Goal: Task Accomplishment & Management: Manage account settings

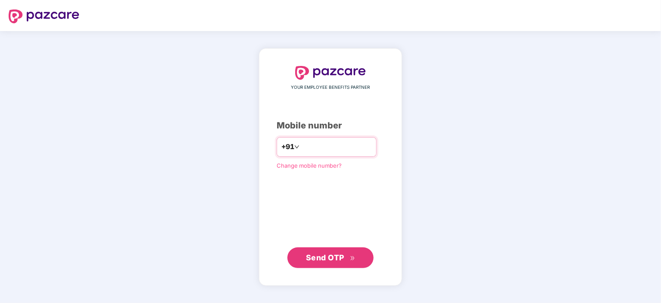
click at [306, 148] on input "number" at bounding box center [336, 147] width 71 height 14
type input "**********"
click at [332, 262] on span "Send OTP" at bounding box center [331, 257] width 50 height 12
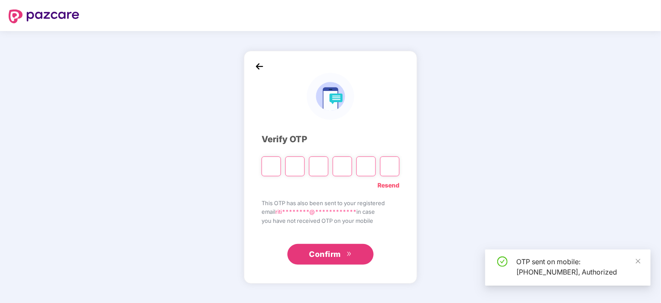
click at [269, 163] on input "Please enter verification code. Digit 1" at bounding box center [271, 166] width 19 height 20
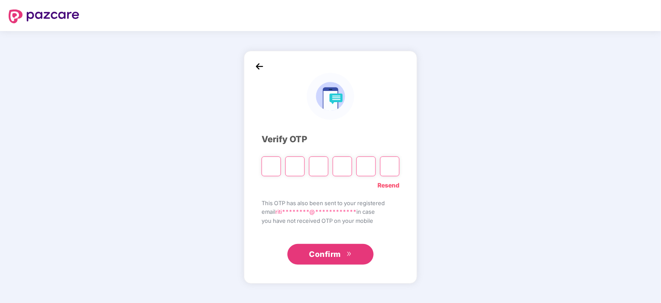
type input "*"
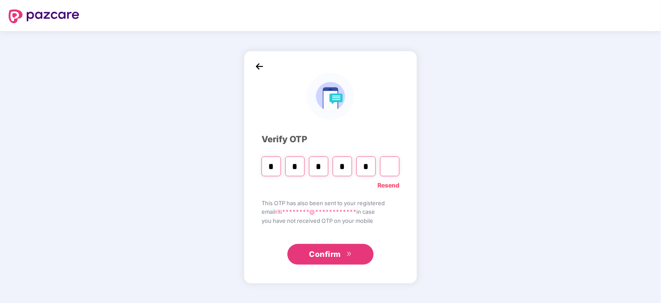
type input "*"
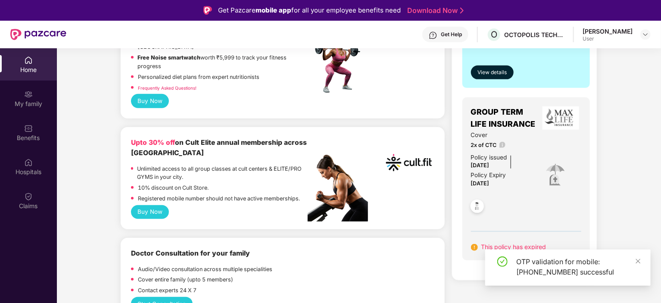
scroll to position [302, 0]
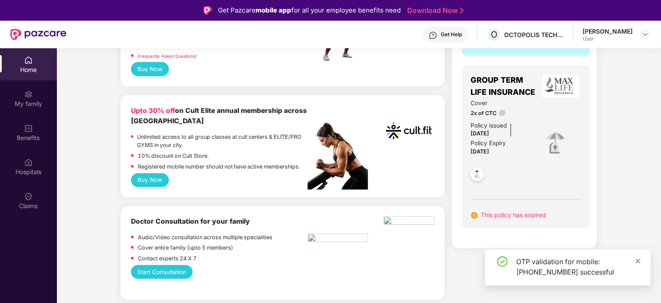
click at [636, 259] on icon "close" at bounding box center [638, 261] width 5 height 5
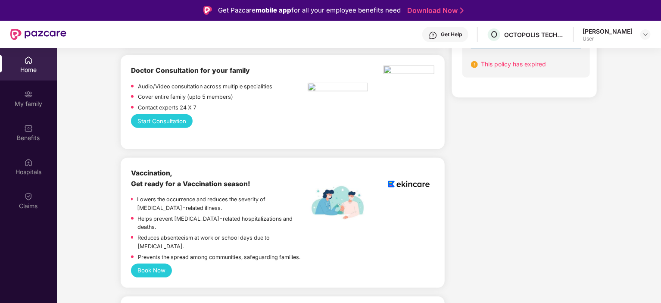
scroll to position [560, 0]
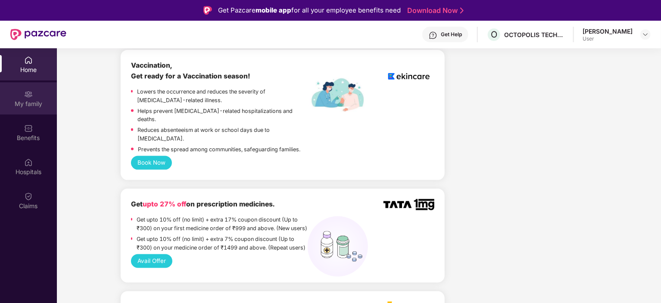
click at [22, 98] on div "My family" at bounding box center [28, 98] width 57 height 32
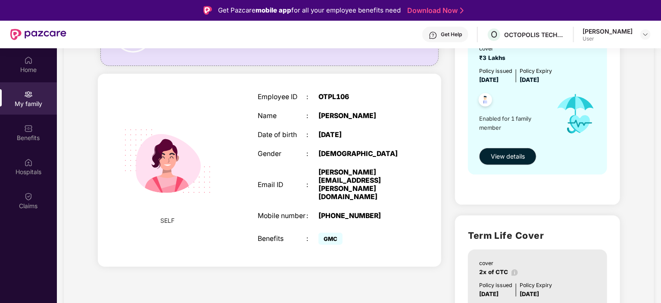
scroll to position [43, 0]
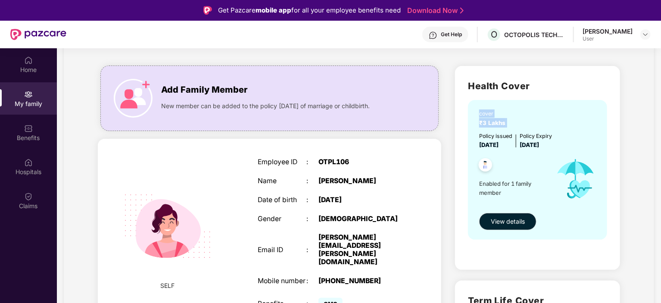
drag, startPoint x: 506, startPoint y: 122, endPoint x: 472, endPoint y: 109, distance: 36.8
click at [472, 109] on div "cover ₹3 Lakhs Policy issued [DATE] Policy Expiry [DATE] Enabled for 1 family m…" at bounding box center [537, 169] width 139 height 139
click at [495, 111] on div "cover" at bounding box center [494, 113] width 30 height 8
drag, startPoint x: 504, startPoint y: 123, endPoint x: 483, endPoint y: 123, distance: 21.1
click at [483, 123] on span "₹3 Lakhs" at bounding box center [494, 122] width 30 height 7
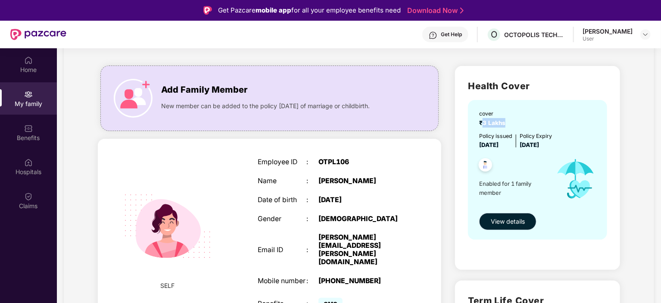
click at [502, 223] on span "View details" at bounding box center [508, 221] width 34 height 9
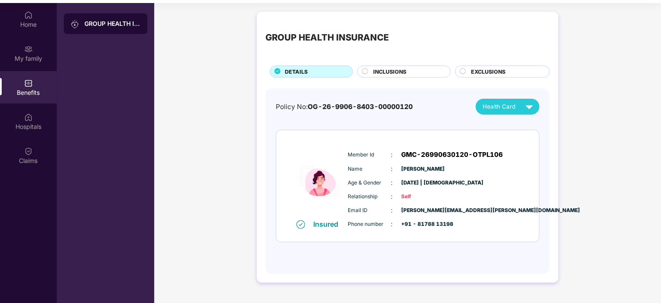
scroll to position [48, 0]
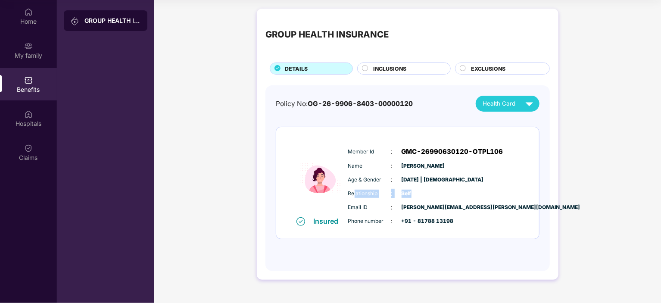
drag, startPoint x: 353, startPoint y: 193, endPoint x: 431, endPoint y: 192, distance: 78.0
click at [431, 192] on div "Relationship : Self" at bounding box center [433, 193] width 171 height 9
click at [417, 193] on span "Self" at bounding box center [423, 194] width 43 height 8
click at [398, 70] on span "INCLUSIONS" at bounding box center [389, 69] width 33 height 8
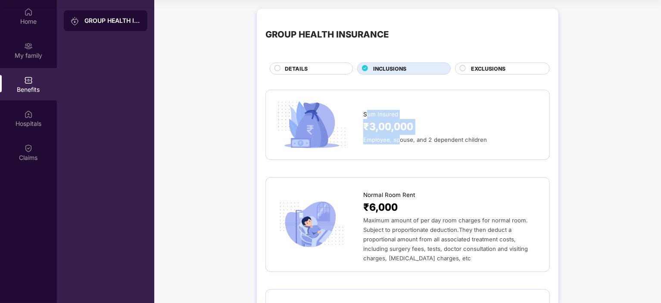
drag, startPoint x: 367, startPoint y: 113, endPoint x: 419, endPoint y: 130, distance: 54.7
click at [471, 74] on div "EXCLUSIONS" at bounding box center [506, 69] width 78 height 9
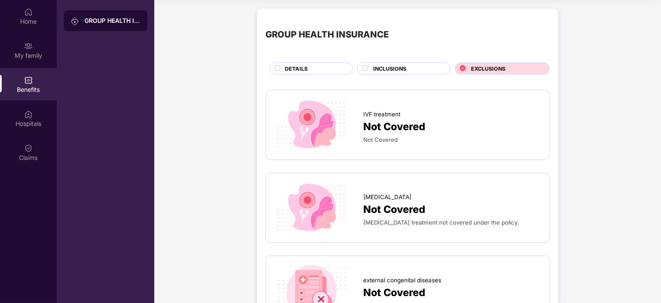
click at [472, 70] on span "EXCLUSIONS" at bounding box center [488, 69] width 34 height 8
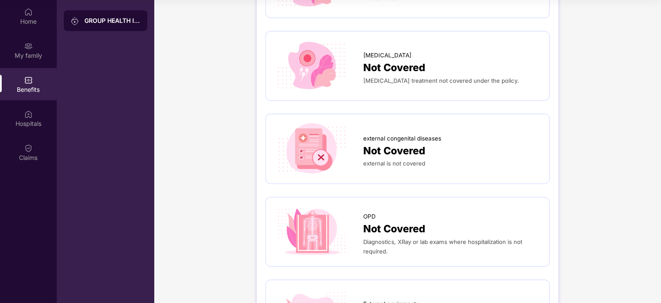
scroll to position [0, 0]
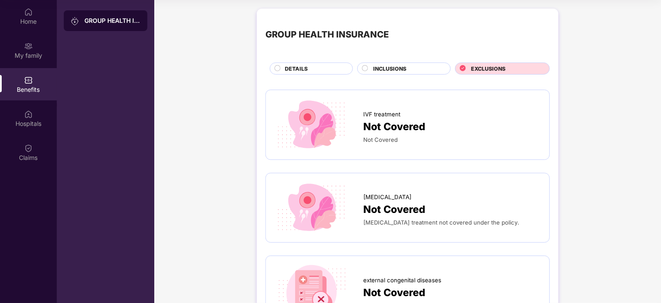
click at [290, 68] on span "DETAILS" at bounding box center [296, 69] width 23 height 8
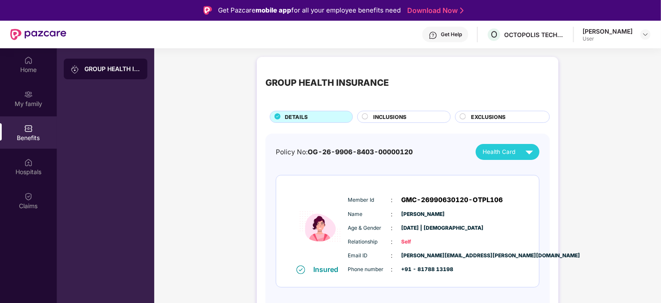
scroll to position [48, 0]
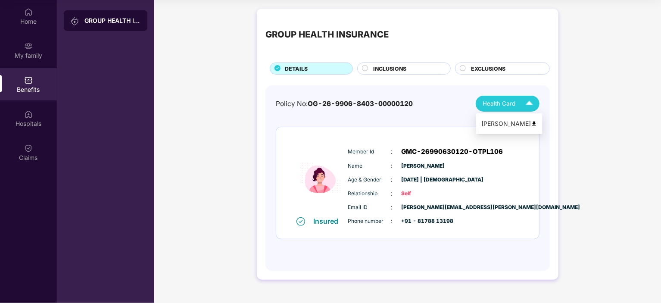
click at [529, 105] on img at bounding box center [529, 103] width 15 height 15
click at [529, 129] on li "[PERSON_NAME]" at bounding box center [509, 123] width 66 height 17
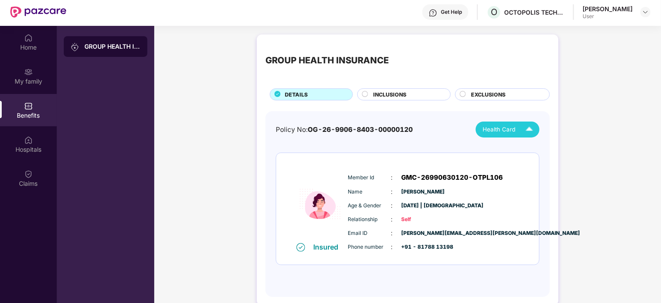
scroll to position [0, 0]
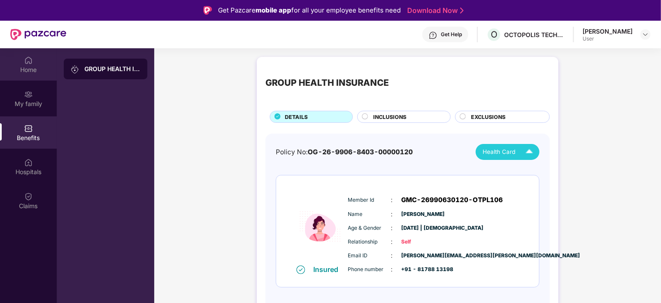
click at [32, 69] on div "Home" at bounding box center [28, 69] width 57 height 9
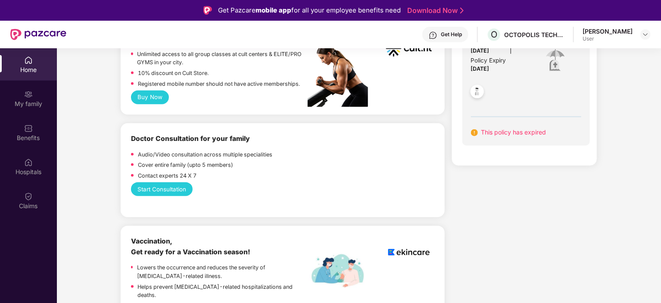
scroll to position [388, 0]
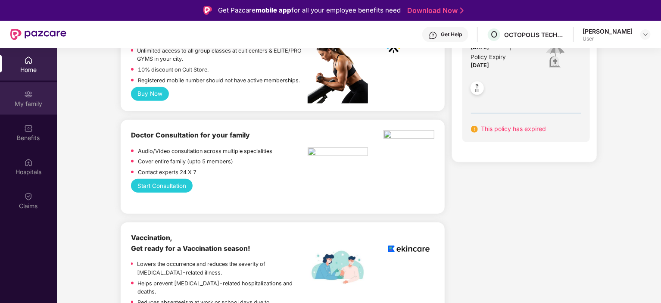
click at [43, 103] on div "My family" at bounding box center [28, 104] width 57 height 9
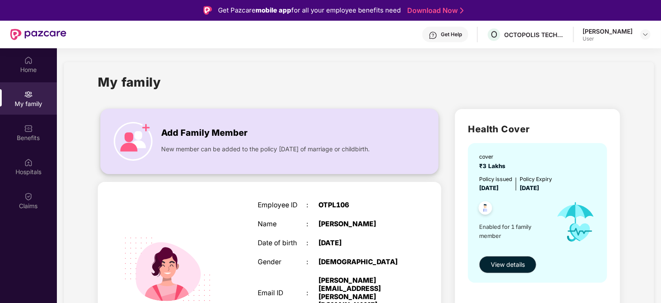
click at [146, 126] on img at bounding box center [133, 141] width 39 height 39
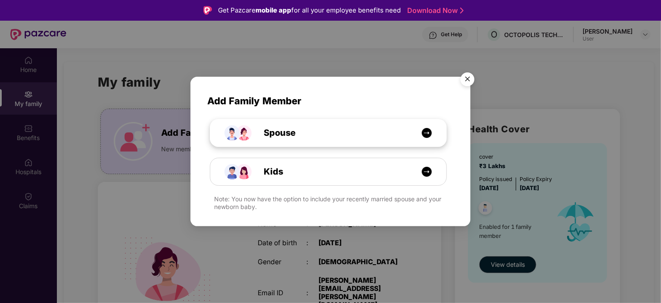
click at [362, 132] on div "Spouse" at bounding box center [332, 132] width 177 height 13
select select "****"
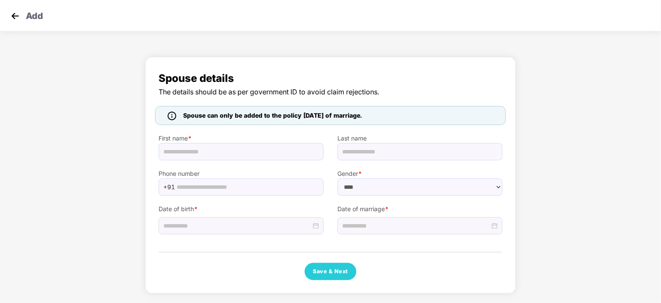
click at [13, 15] on img at bounding box center [15, 15] width 13 height 13
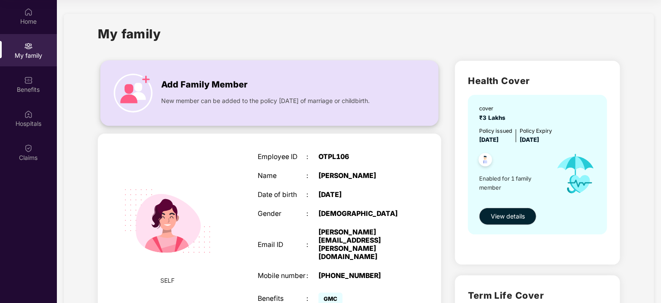
click at [143, 84] on img at bounding box center [133, 93] width 39 height 39
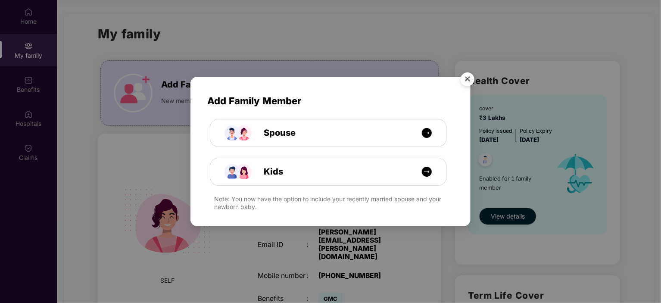
click at [467, 79] on img "Close" at bounding box center [467, 81] width 24 height 24
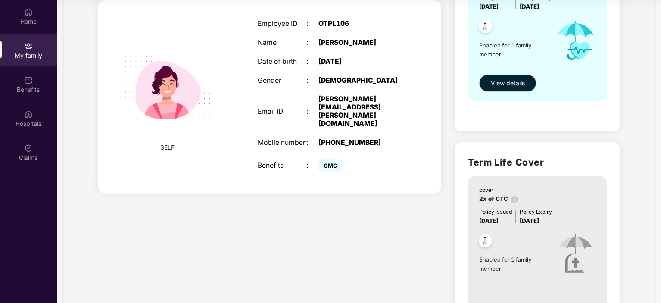
scroll to position [90, 0]
